Goal: Find specific page/section: Find specific page/section

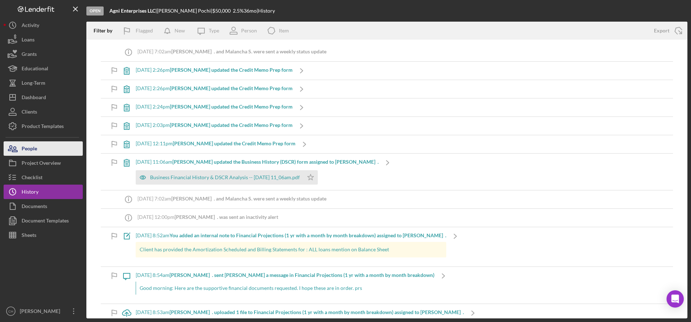
click at [43, 144] on button "People" at bounding box center [43, 148] width 79 height 14
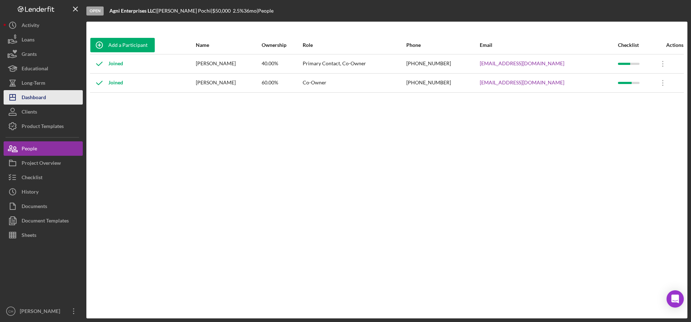
click at [43, 97] on div "Dashboard" at bounding box center [34, 98] width 24 height 16
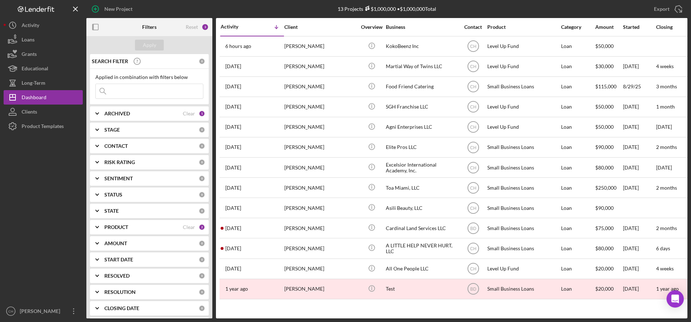
click at [136, 94] on input at bounding box center [149, 91] width 107 height 14
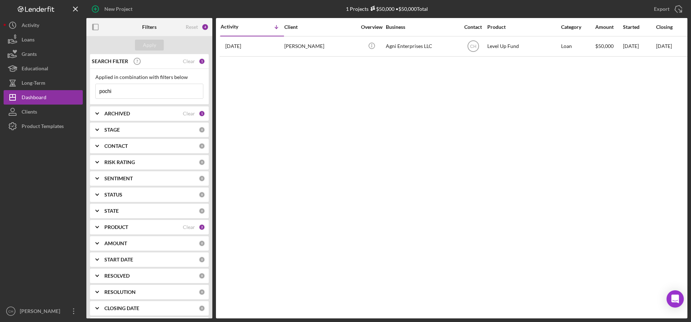
type input "pochi"
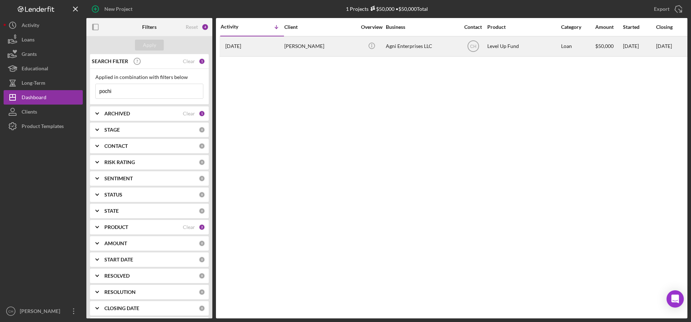
click at [284, 48] on td "[PERSON_NAME]" at bounding box center [321, 46] width 74 height 20
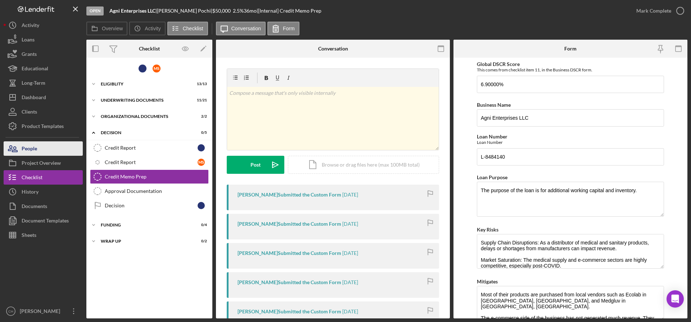
drag, startPoint x: 41, startPoint y: 145, endPoint x: 82, endPoint y: 145, distance: 40.3
click at [42, 145] on button "People" at bounding box center [43, 148] width 79 height 14
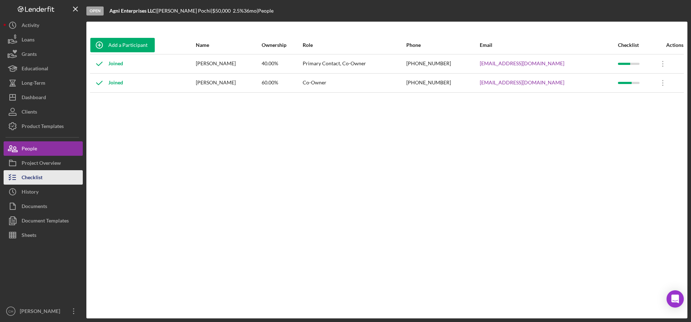
click at [42, 178] on div "Checklist" at bounding box center [32, 178] width 21 height 16
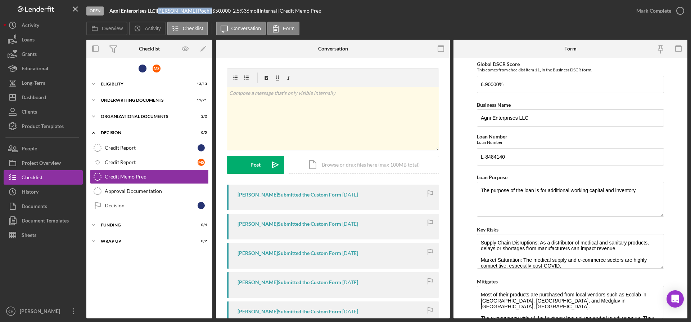
drag, startPoint x: 206, startPoint y: 11, endPoint x: 164, endPoint y: 14, distance: 42.2
click at [164, 14] on div "[PERSON_NAME] |" at bounding box center [184, 11] width 55 height 6
copy div "[PERSON_NAME]"
click at [46, 101] on div "Dashboard" at bounding box center [34, 98] width 24 height 16
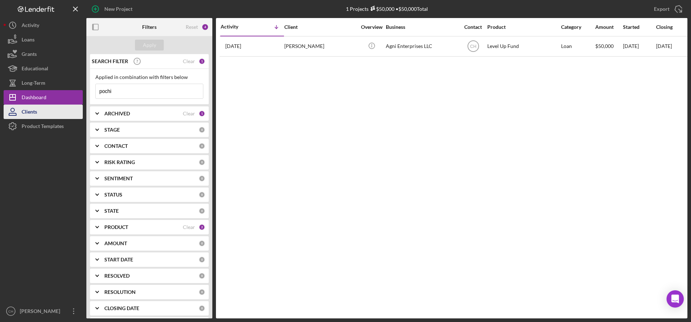
click at [33, 109] on div "Clients" at bounding box center [29, 112] width 15 height 16
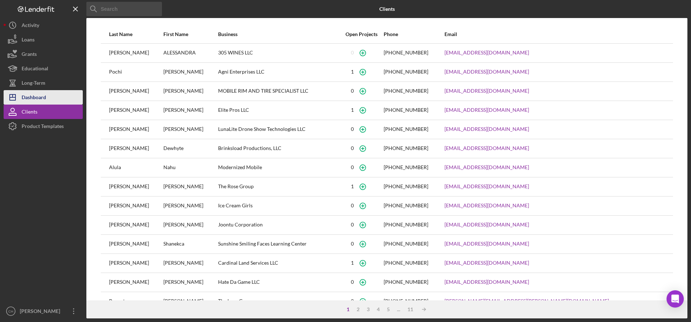
click at [42, 97] on div "Dashboard" at bounding box center [34, 98] width 24 height 16
